Goal: Information Seeking & Learning: Learn about a topic

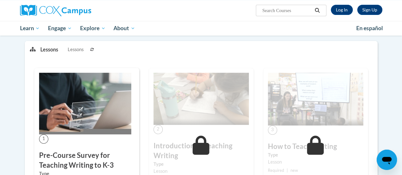
scroll to position [77, 0]
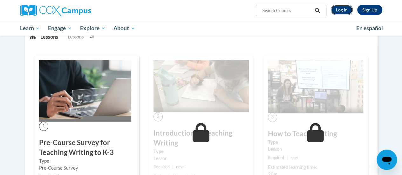
click at [346, 10] on link "Log In" at bounding box center [342, 10] width 22 height 10
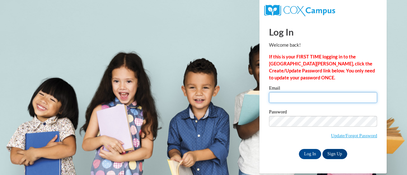
click at [301, 97] on input "Email" at bounding box center [323, 97] width 108 height 11
type input "jena.barz@rusd.org"
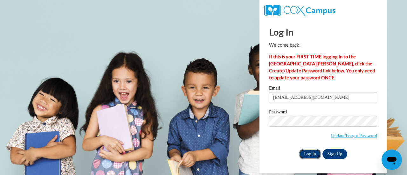
click at [310, 156] on input "Log In" at bounding box center [310, 154] width 22 height 10
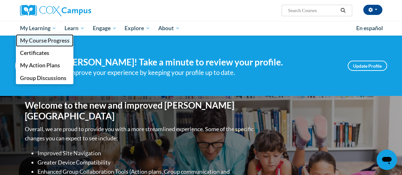
click at [44, 38] on span "My Course Progress" at bounding box center [45, 40] width 50 height 7
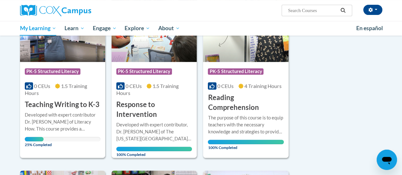
scroll to position [119, 0]
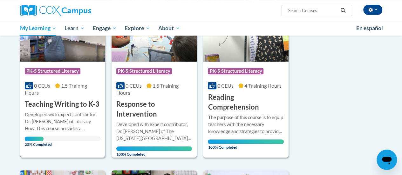
click at [53, 101] on h3 "Teaching Writing to K-3" at bounding box center [62, 104] width 75 height 10
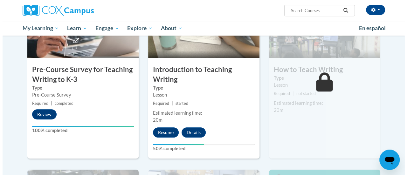
scroll to position [175, 0]
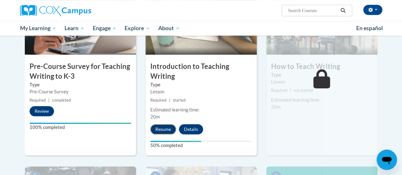
click at [172, 127] on button "Resume" at bounding box center [163, 129] width 26 height 10
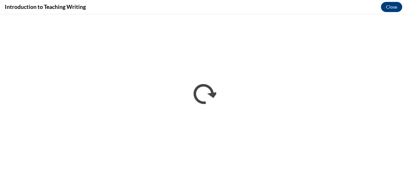
scroll to position [0, 0]
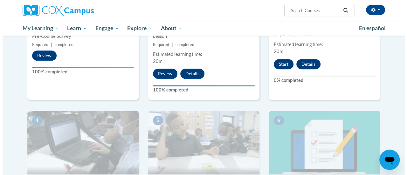
scroll to position [228, 0]
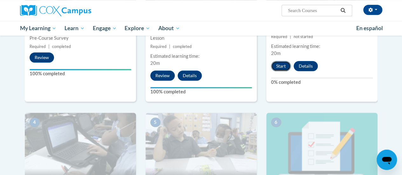
click at [282, 65] on button "Start" at bounding box center [281, 66] width 20 height 10
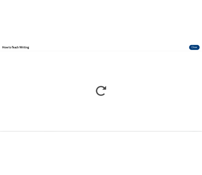
scroll to position [0, 0]
